Goal: Task Accomplishment & Management: Use online tool/utility

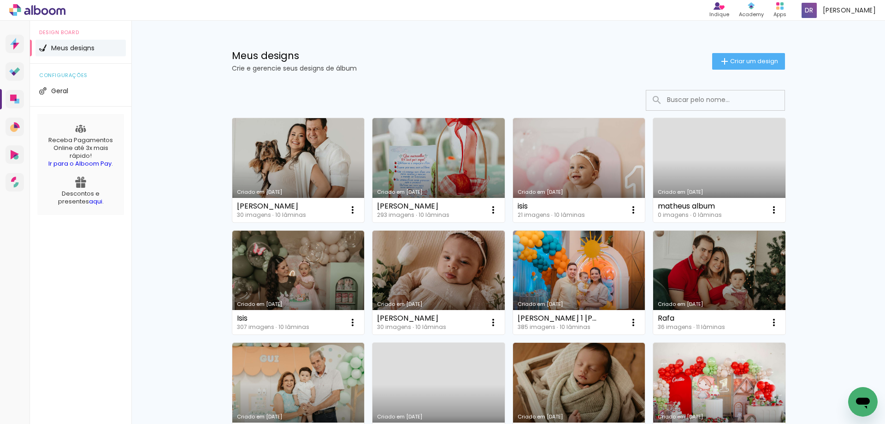
click at [309, 168] on link "Criado em [DATE]" at bounding box center [298, 170] width 132 height 104
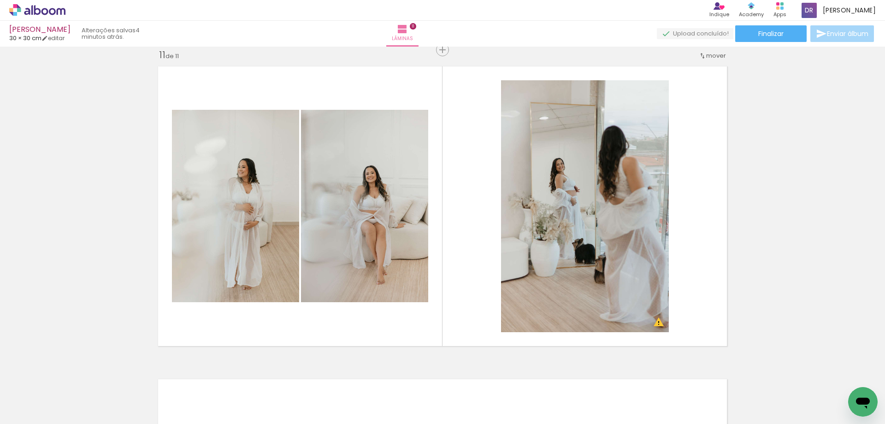
scroll to position [0, 742]
